Goal: Task Accomplishment & Management: Manage account settings

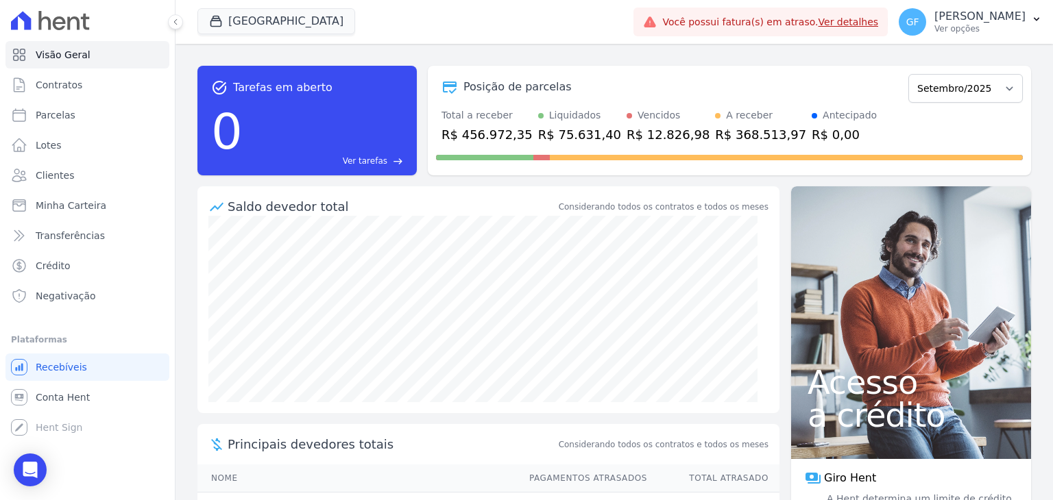
click at [171, 29] on div at bounding box center [167, 22] width 15 height 44
click at [173, 24] on icon at bounding box center [175, 22] width 8 height 8
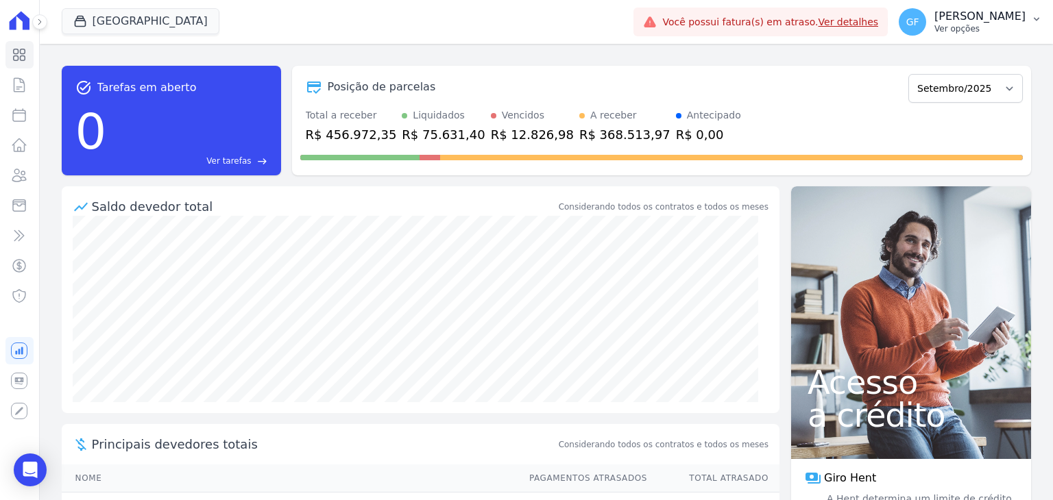
click at [984, 12] on p "[PERSON_NAME]" at bounding box center [979, 17] width 91 height 14
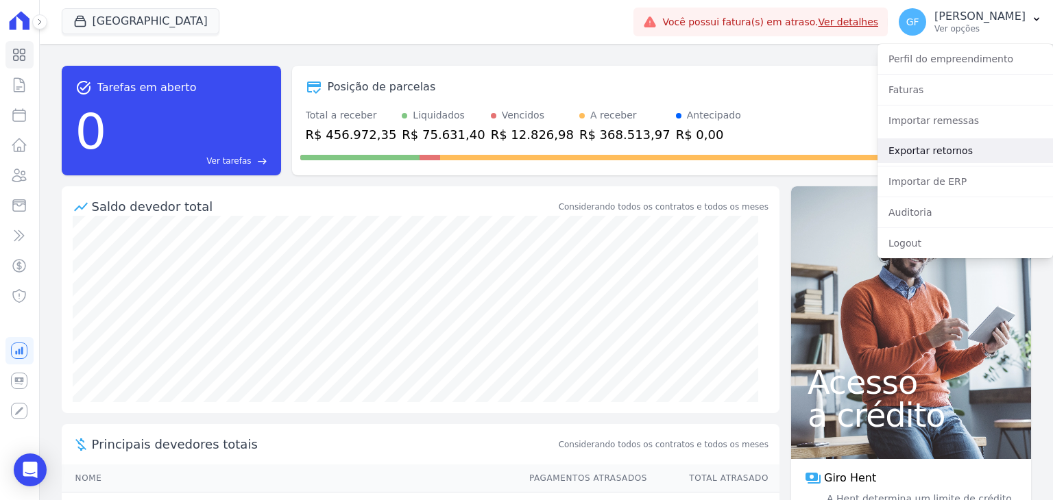
click at [953, 148] on link "Exportar retornos" at bounding box center [964, 150] width 175 height 25
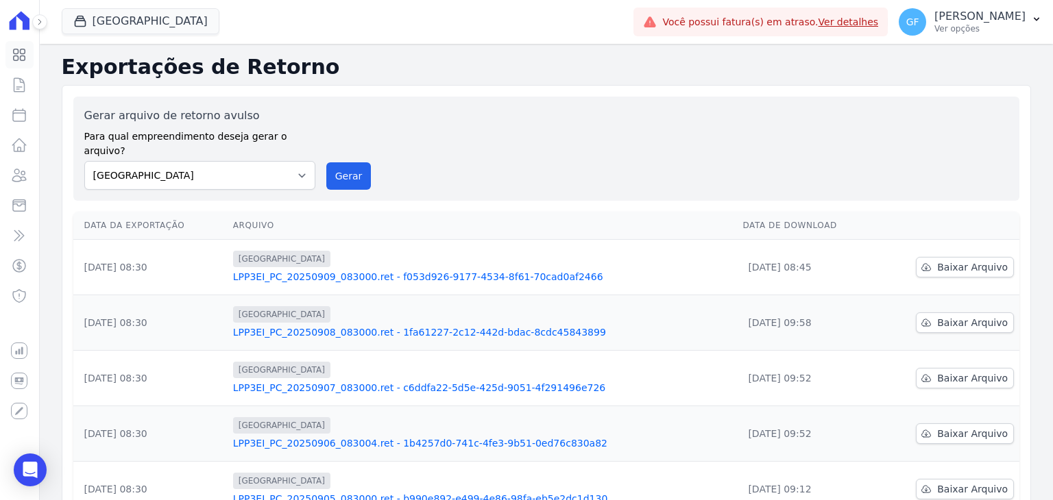
click at [18, 49] on icon at bounding box center [20, 55] width 12 height 12
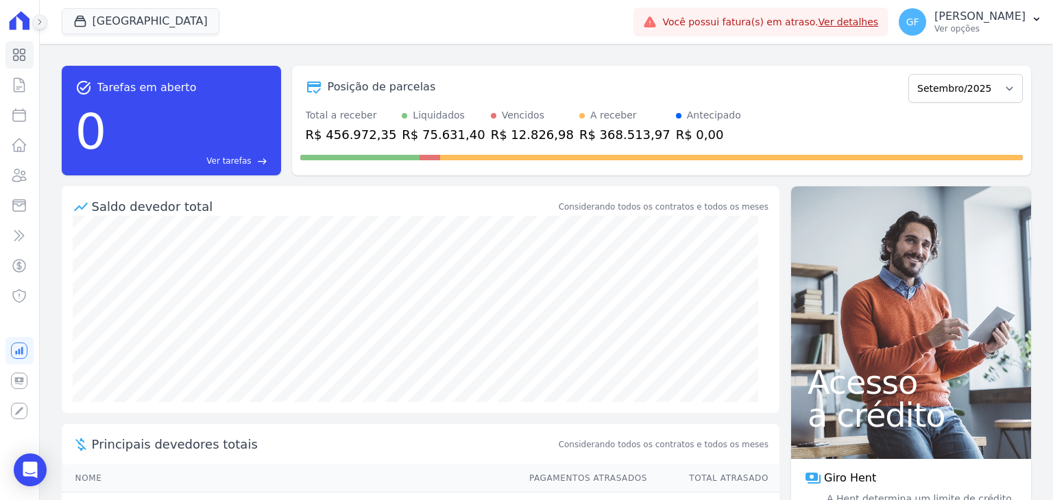
click at [36, 23] on icon at bounding box center [40, 22] width 8 height 8
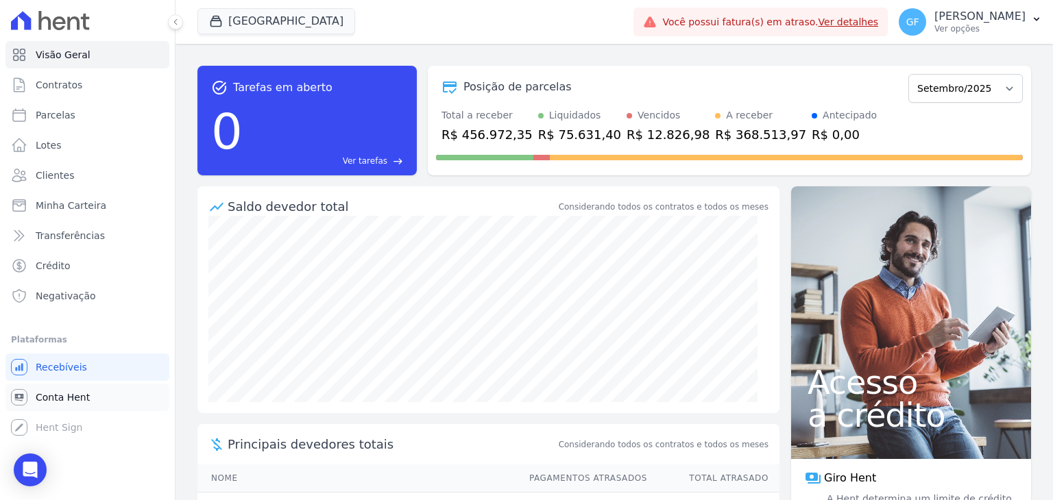
click at [60, 400] on span "Conta Hent" at bounding box center [63, 398] width 54 height 14
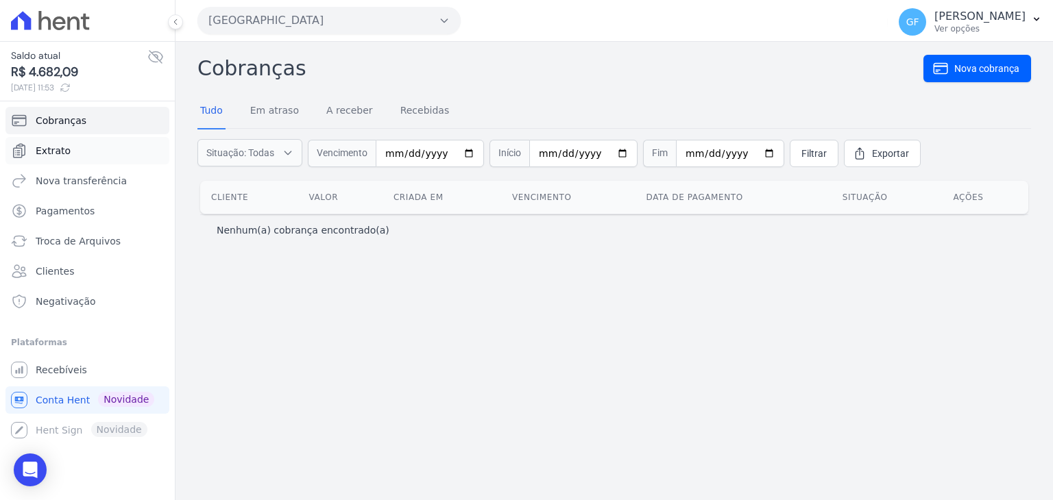
click at [61, 151] on span "Extrato" at bounding box center [53, 151] width 35 height 14
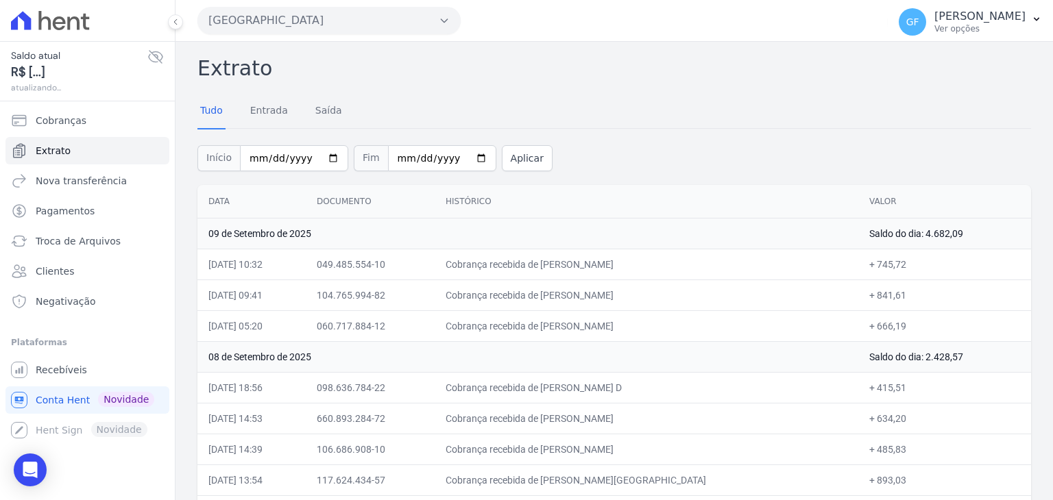
click at [62, 154] on span "Extrato" at bounding box center [53, 151] width 35 height 14
drag, startPoint x: 487, startPoint y: 319, endPoint x: 836, endPoint y: 330, distance: 349.0
click at [836, 330] on td "Cobrança recebida de [PERSON_NAME]" at bounding box center [646, 325] width 424 height 31
drag, startPoint x: 486, startPoint y: 258, endPoint x: 899, endPoint y: 327, distance: 418.9
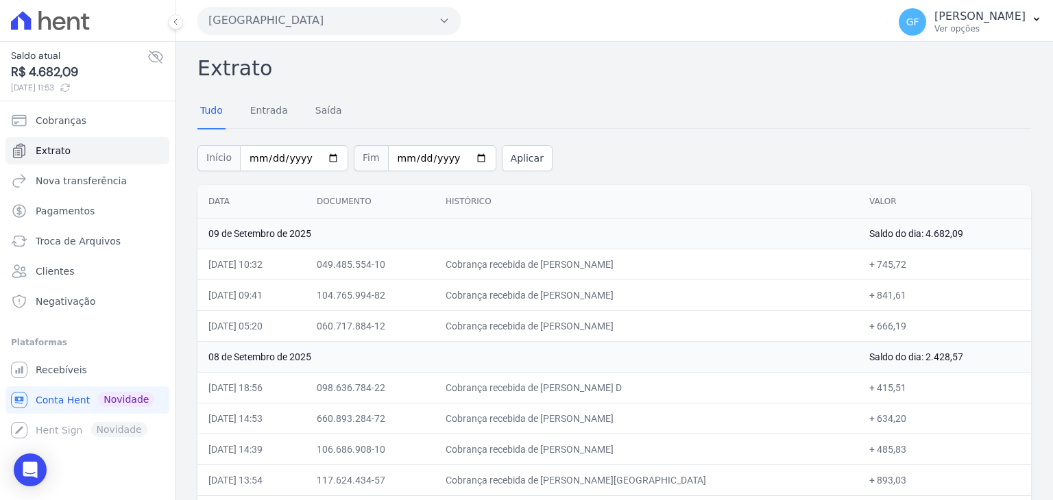
click at [624, 383] on td "Cobrança recebida de [PERSON_NAME] D" at bounding box center [646, 387] width 424 height 31
drag, startPoint x: 578, startPoint y: 326, endPoint x: 721, endPoint y: 329, distance: 142.6
click at [721, 329] on td "Cobrança recebida de [PERSON_NAME]" at bounding box center [646, 325] width 424 height 31
copy td "[PERSON_NAME]"
click at [774, 328] on td "Cobrança recebida de [PERSON_NAME]" at bounding box center [646, 325] width 424 height 31
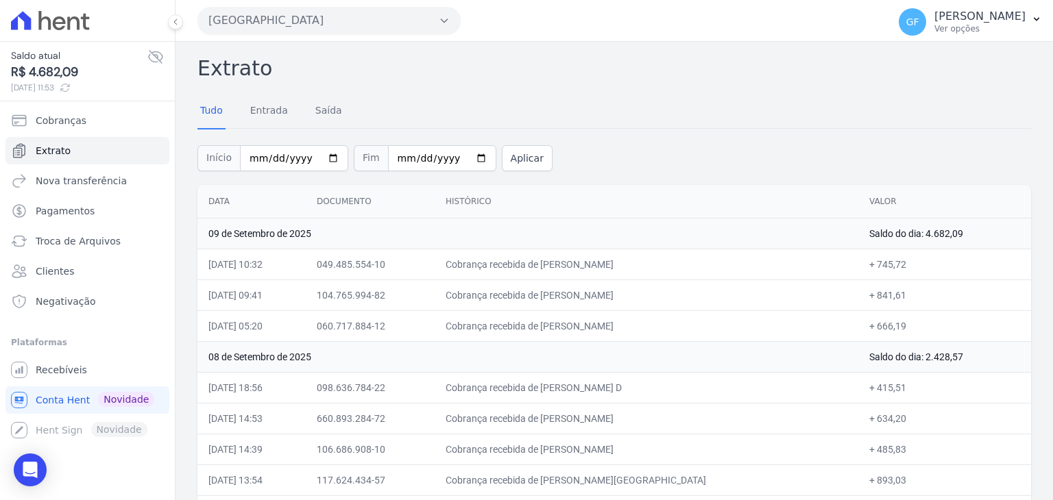
click at [583, 297] on td "Cobrança recebida de [PERSON_NAME]" at bounding box center [646, 295] width 424 height 31
drag, startPoint x: 578, startPoint y: 295, endPoint x: 680, endPoint y: 299, distance: 101.5
click at [680, 299] on td "Cobrança recebida de [PERSON_NAME]" at bounding box center [646, 295] width 424 height 31
copy td "[PERSON_NAME]"
drag, startPoint x: 581, startPoint y: 266, endPoint x: 676, endPoint y: 266, distance: 94.6
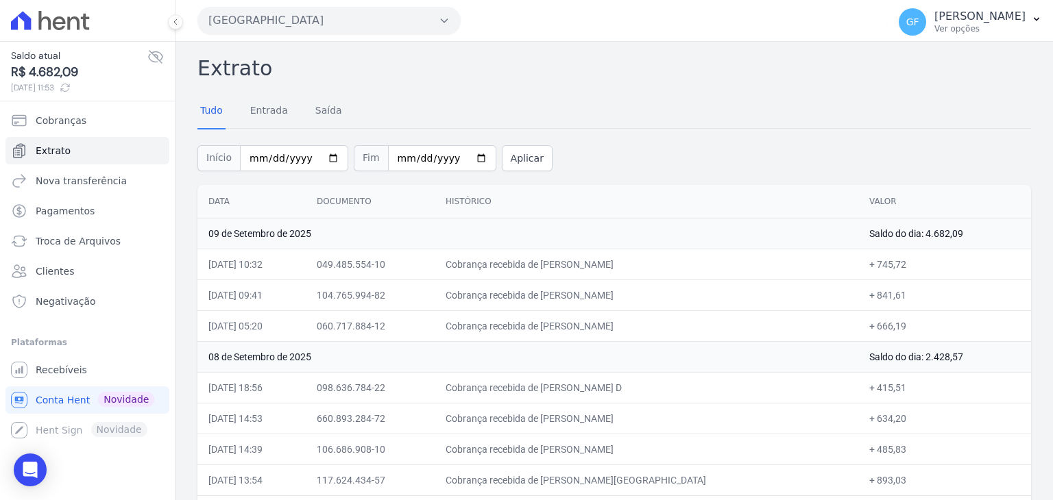
click at [676, 266] on td "Cobrança recebida de [PERSON_NAME]" at bounding box center [646, 264] width 424 height 31
click at [659, 265] on td "Cobrança recebida de [PERSON_NAME]" at bounding box center [646, 264] width 424 height 31
drag, startPoint x: 578, startPoint y: 264, endPoint x: 689, endPoint y: 264, distance: 111.7
click at [689, 264] on td "Cobrança recebida de [PERSON_NAME]" at bounding box center [646, 264] width 424 height 31
copy td "[PERSON_NAME]"
